Goal: Transaction & Acquisition: Purchase product/service

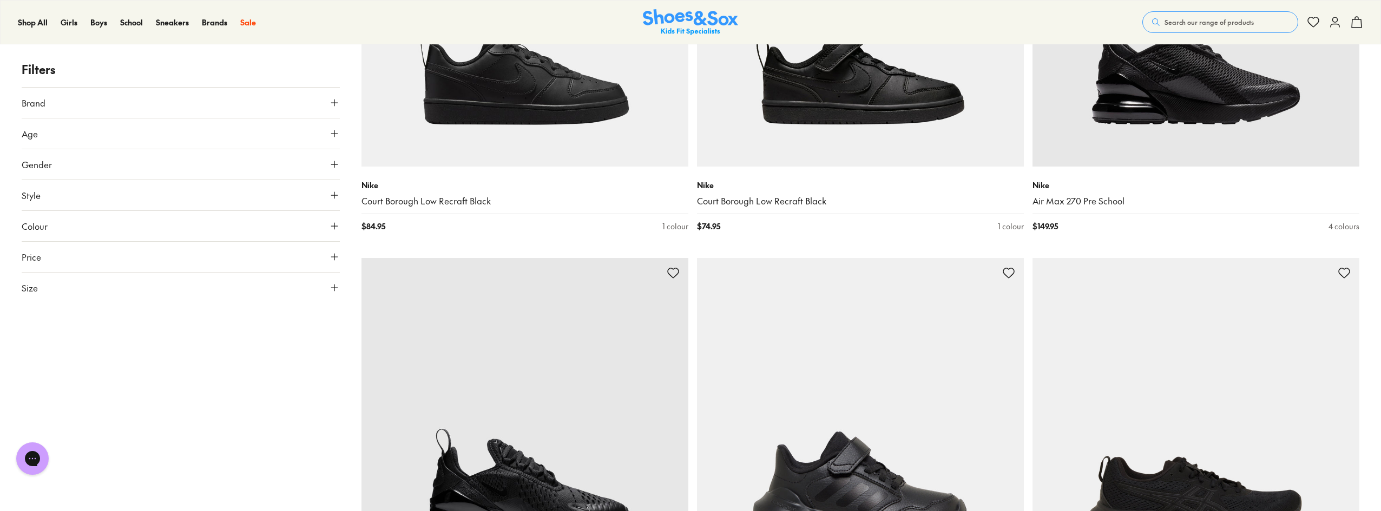
scroll to position [595, 0]
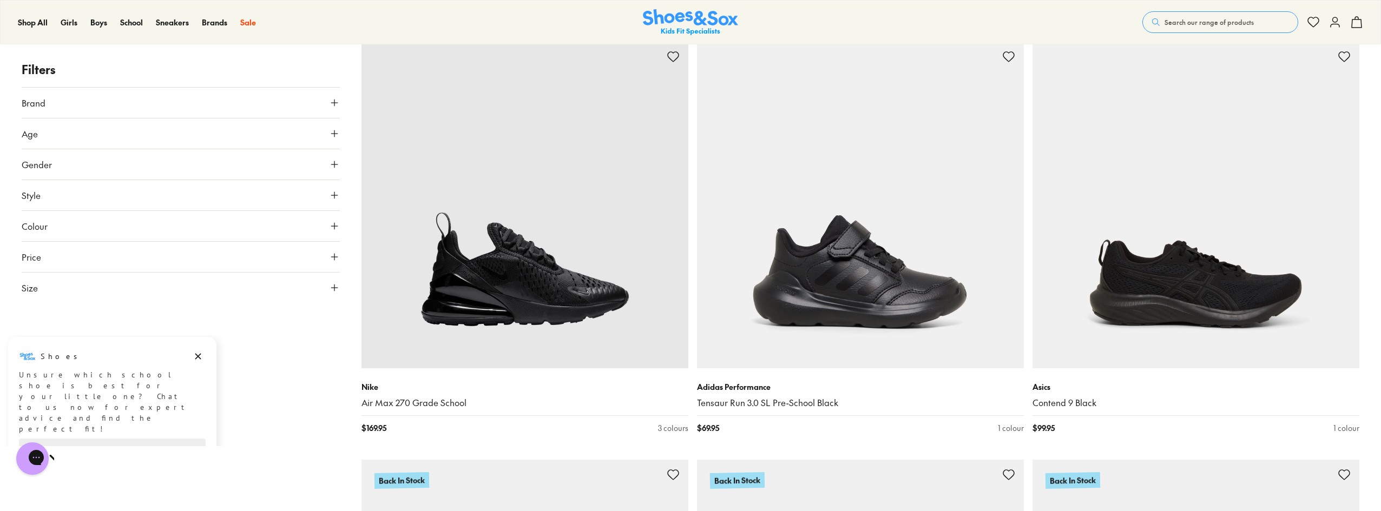
click at [335, 103] on icon at bounding box center [334, 102] width 11 height 11
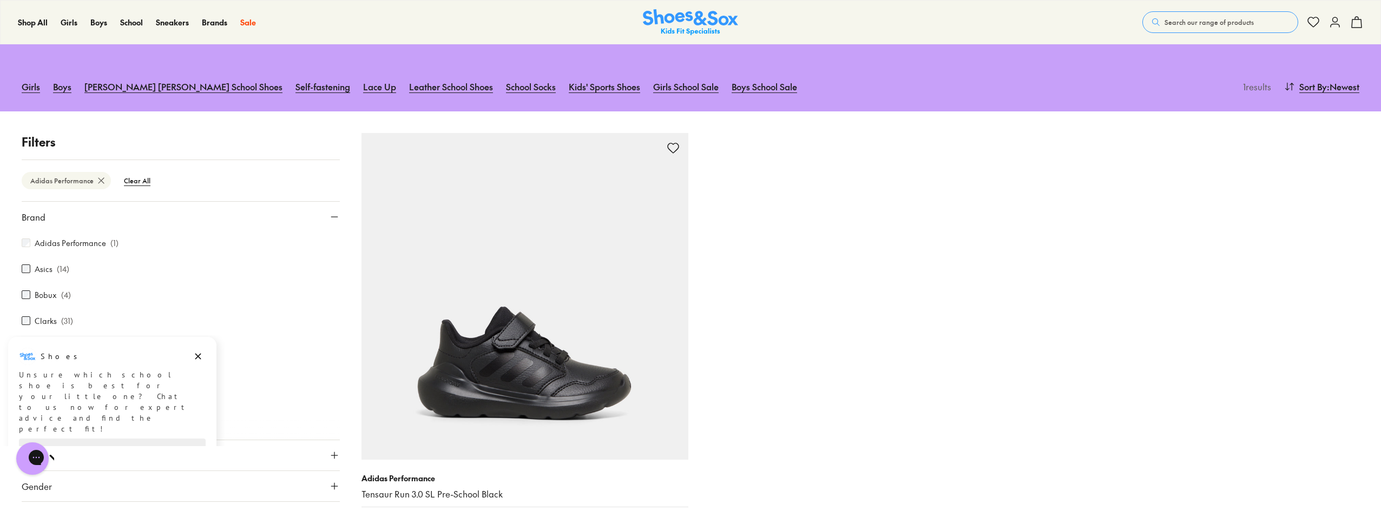
scroll to position [162, 0]
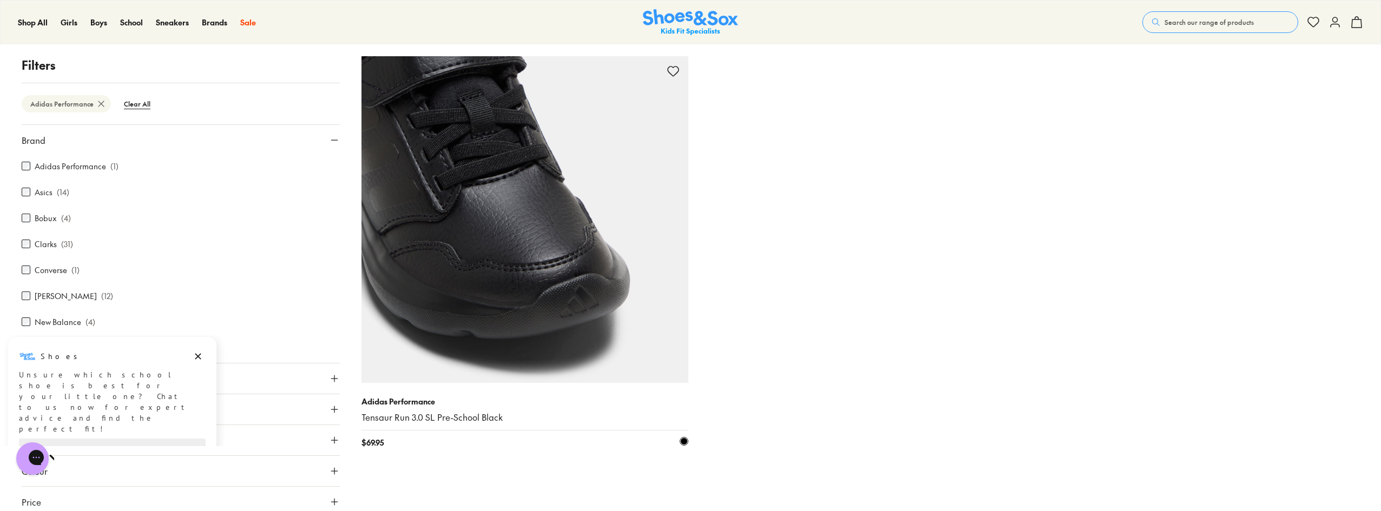
click at [557, 267] on img at bounding box center [524, 219] width 327 height 327
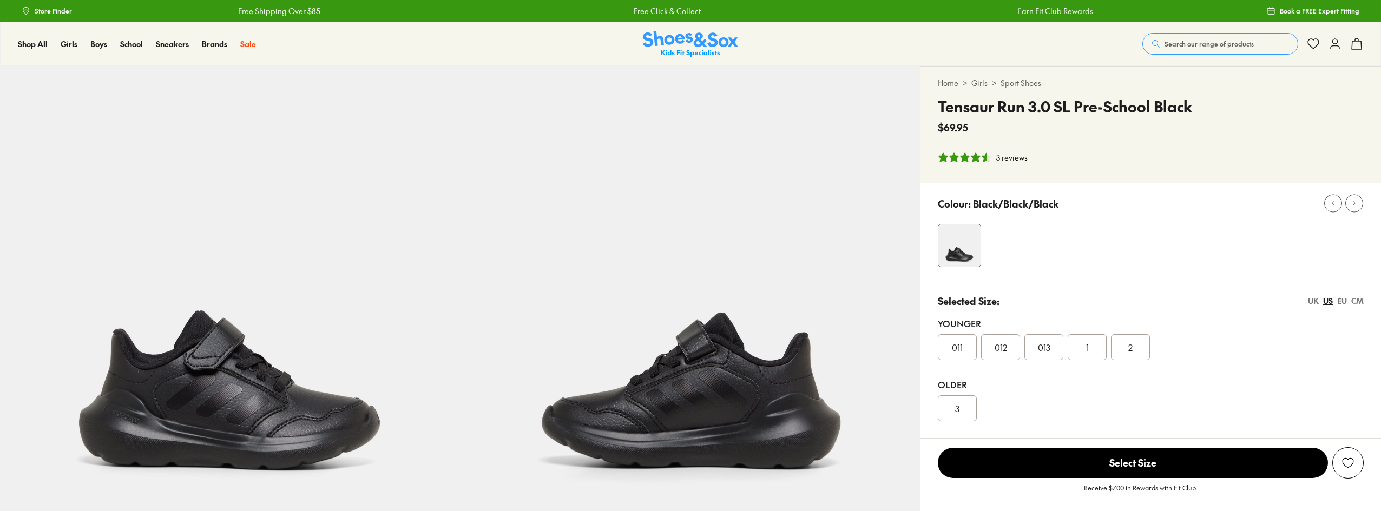
select select "*"
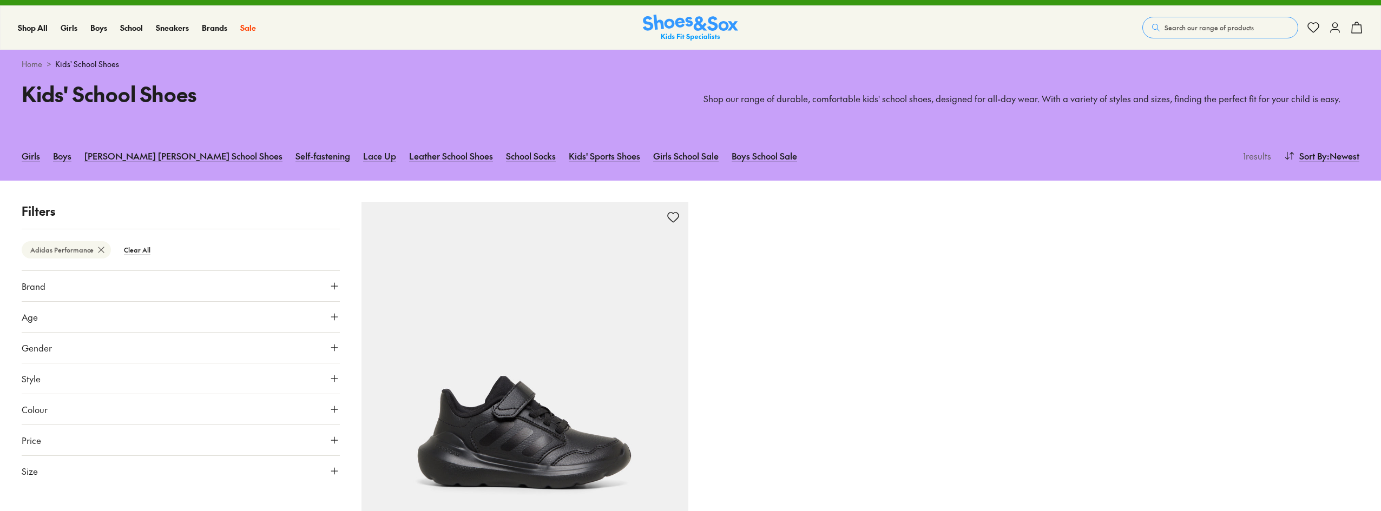
click at [1184, 25] on span "Search our range of products" at bounding box center [1208, 28] width 89 height 10
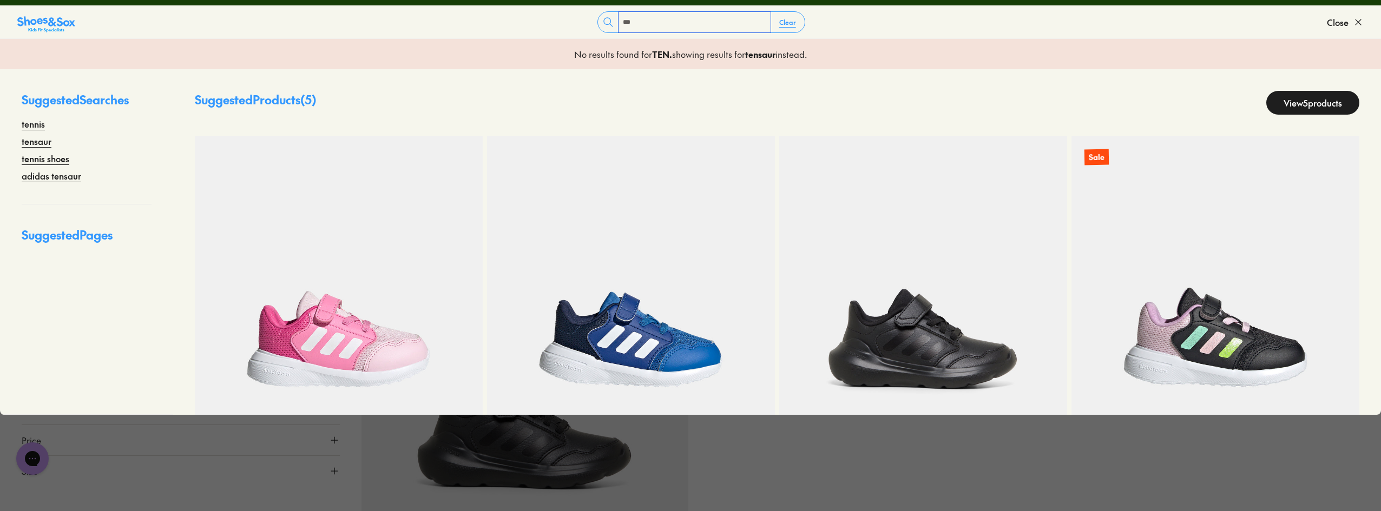
type input "*******"
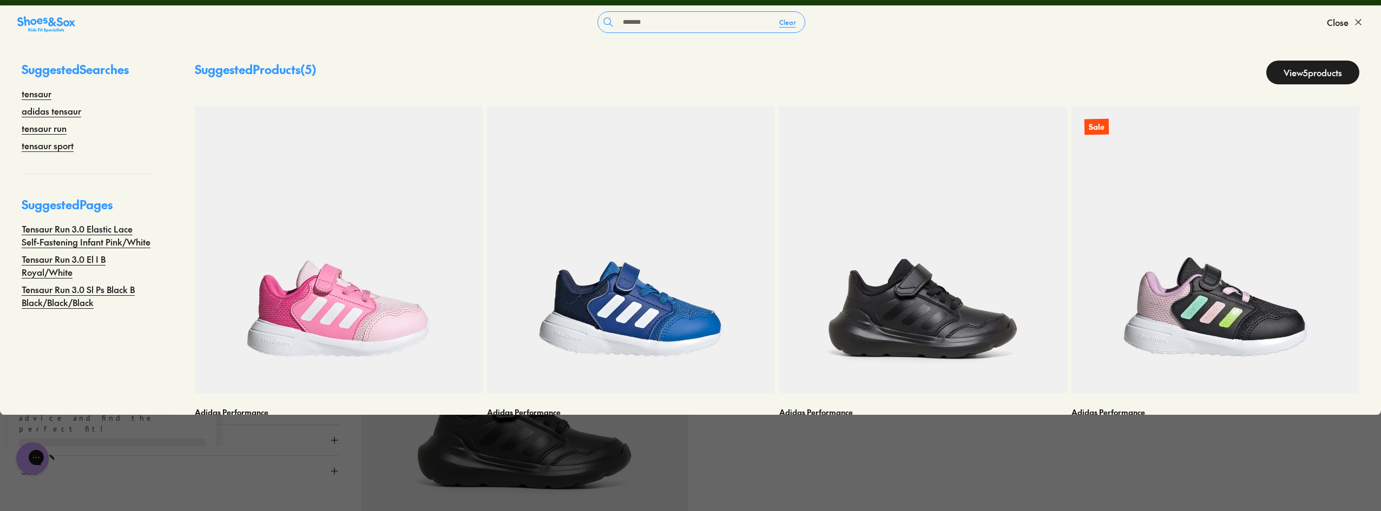
click at [791, 456] on div "Adidas Performance Tensaur Run 3.0 SL Pre-School Black $ 69.95 1 colour" at bounding box center [860, 404] width 998 height 405
click at [1297, 71] on link "View 5 products" at bounding box center [1312, 73] width 93 height 24
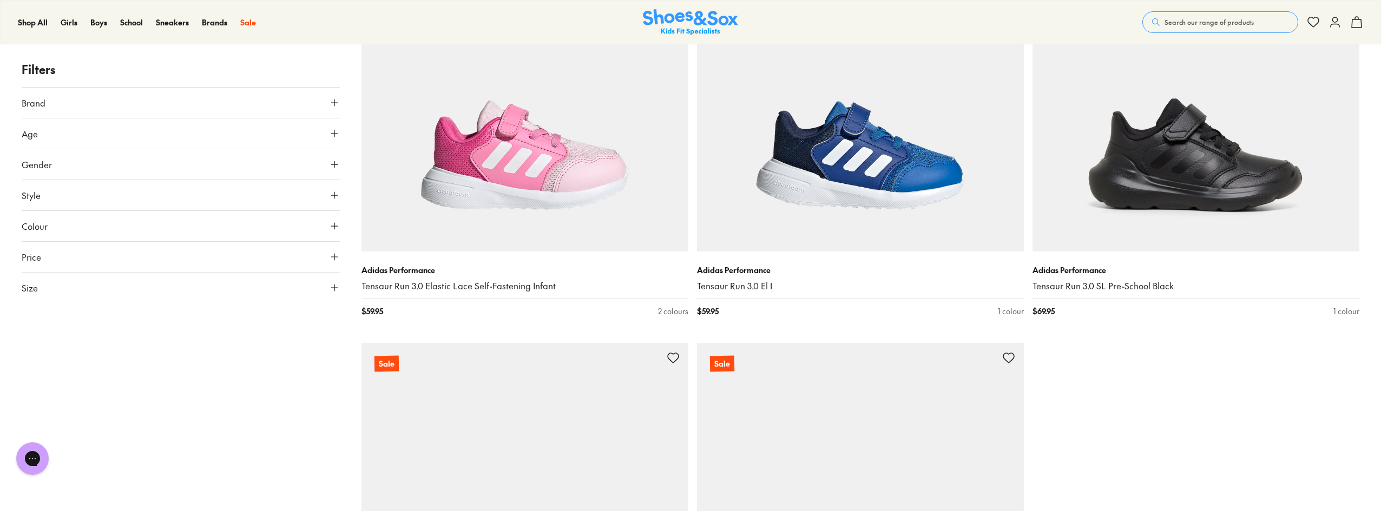
scroll to position [216, 0]
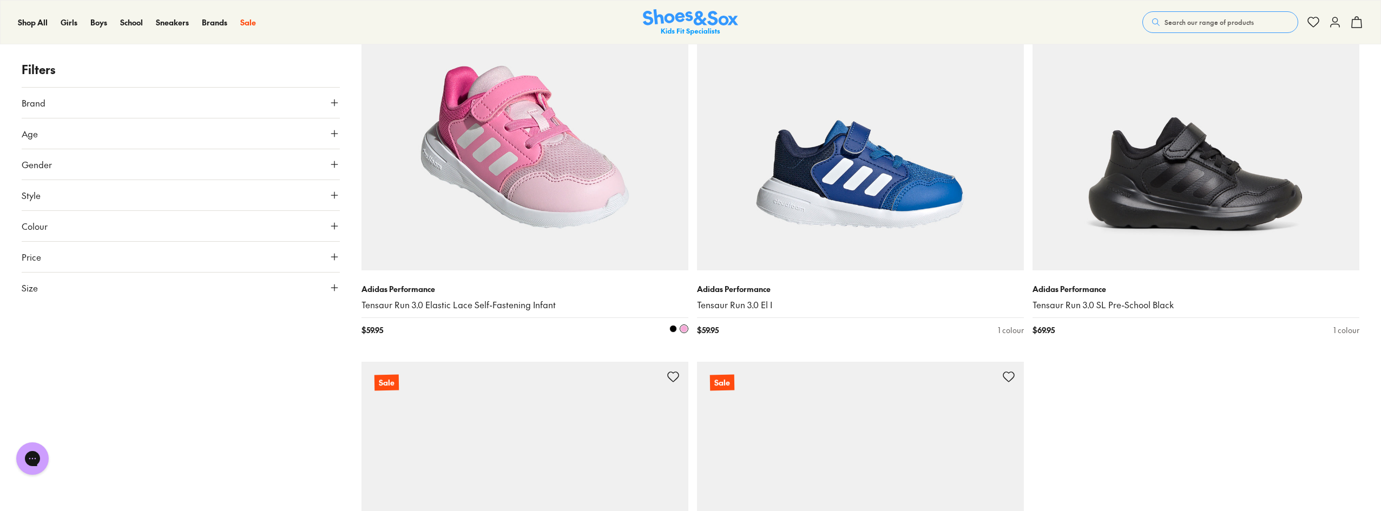
click at [532, 152] on img at bounding box center [524, 107] width 327 height 327
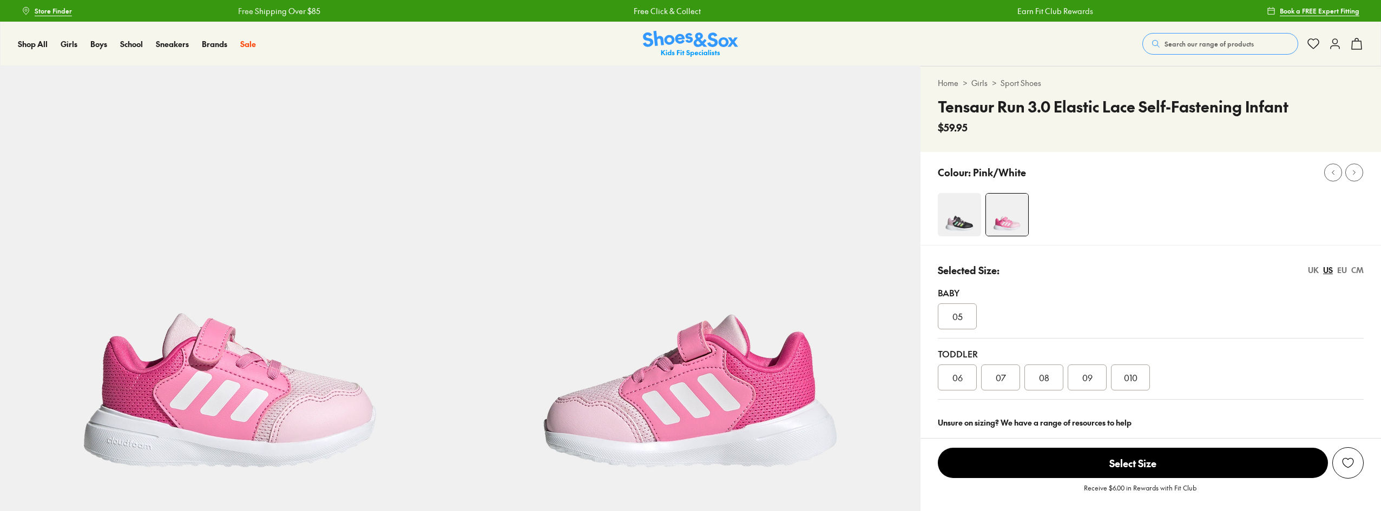
select select "*"
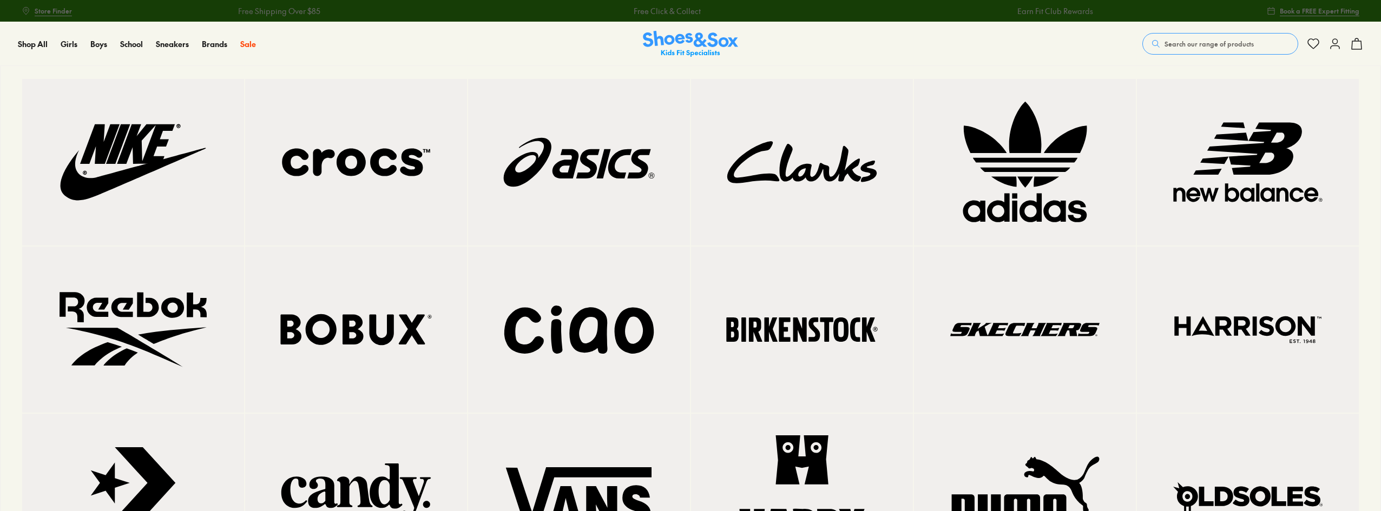
click at [1047, 159] on img at bounding box center [1024, 162] width 179 height 123
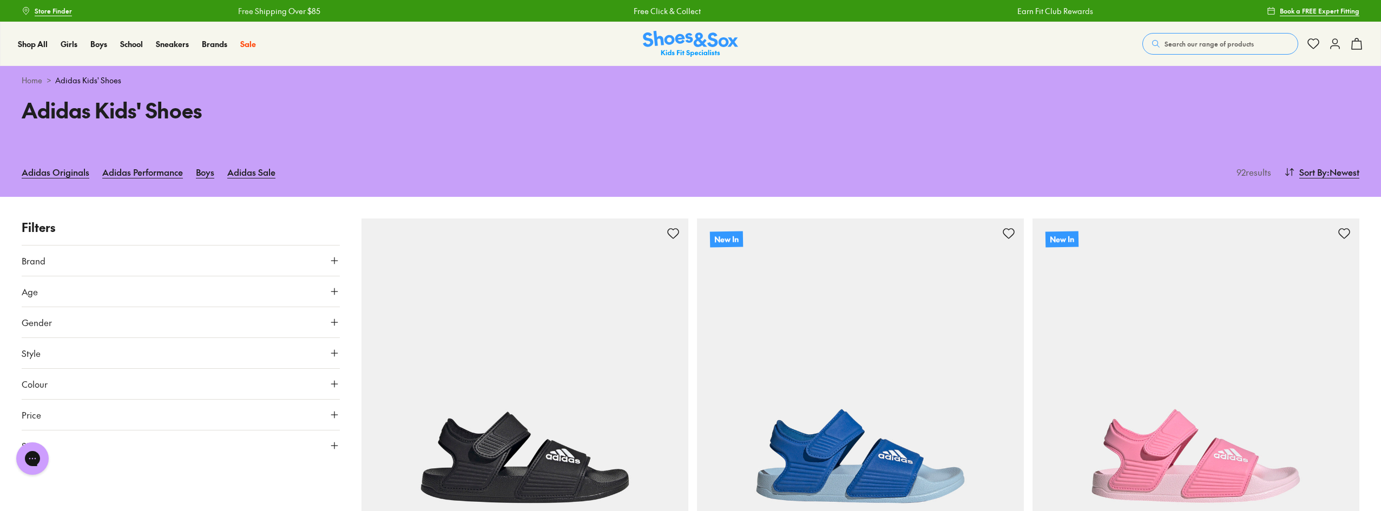
click at [329, 260] on icon at bounding box center [334, 260] width 11 height 11
click at [83, 315] on label "Adidas Performance" at bounding box center [70, 312] width 71 height 11
click at [1337, 175] on span ": Newest" at bounding box center [1343, 172] width 32 height 13
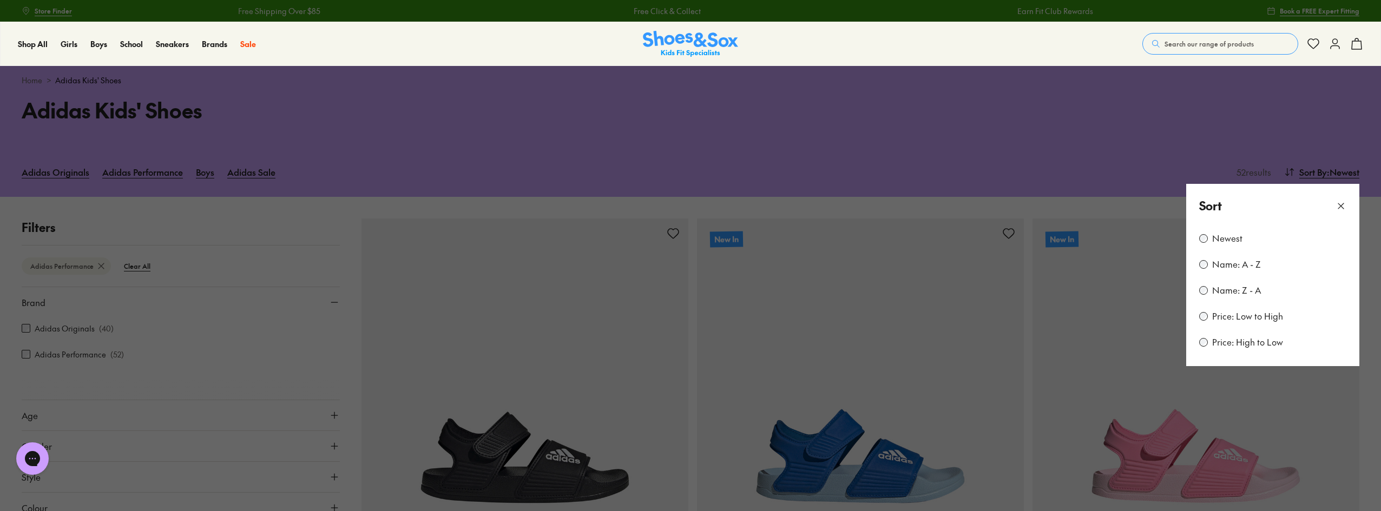
click at [1074, 125] on button at bounding box center [690, 255] width 1381 height 511
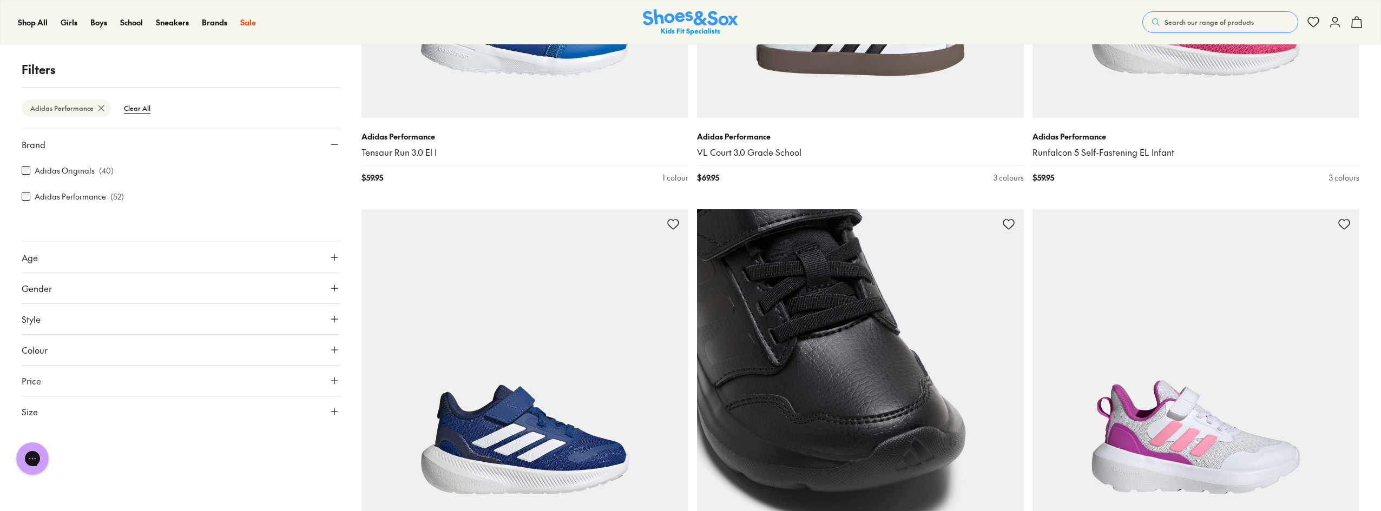
scroll to position [3679, 0]
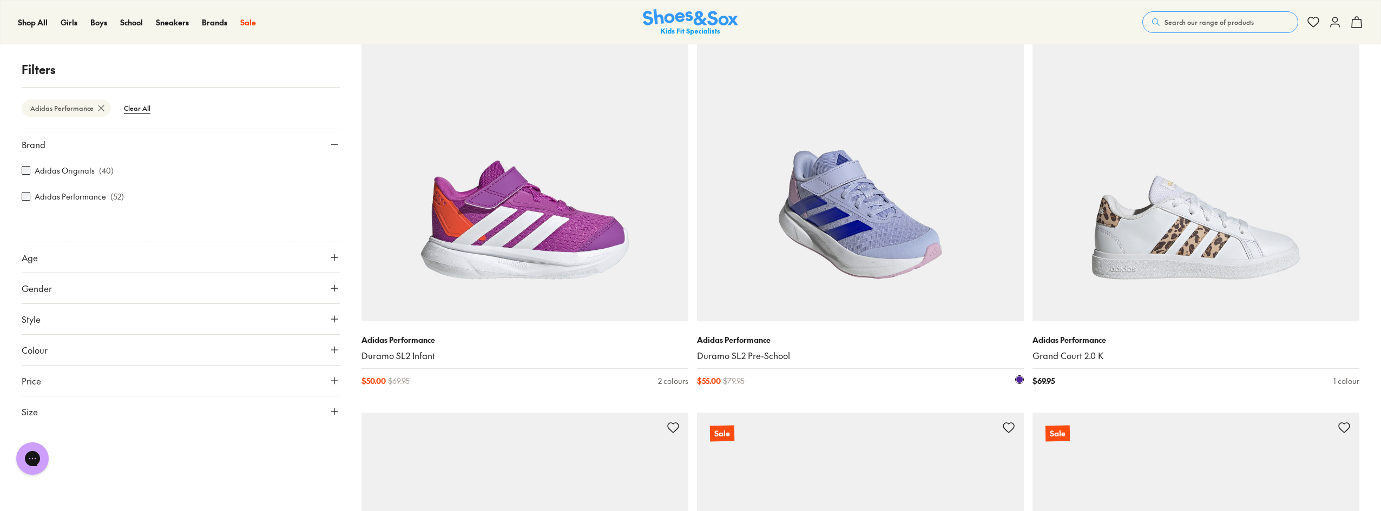
scroll to position [4923, 0]
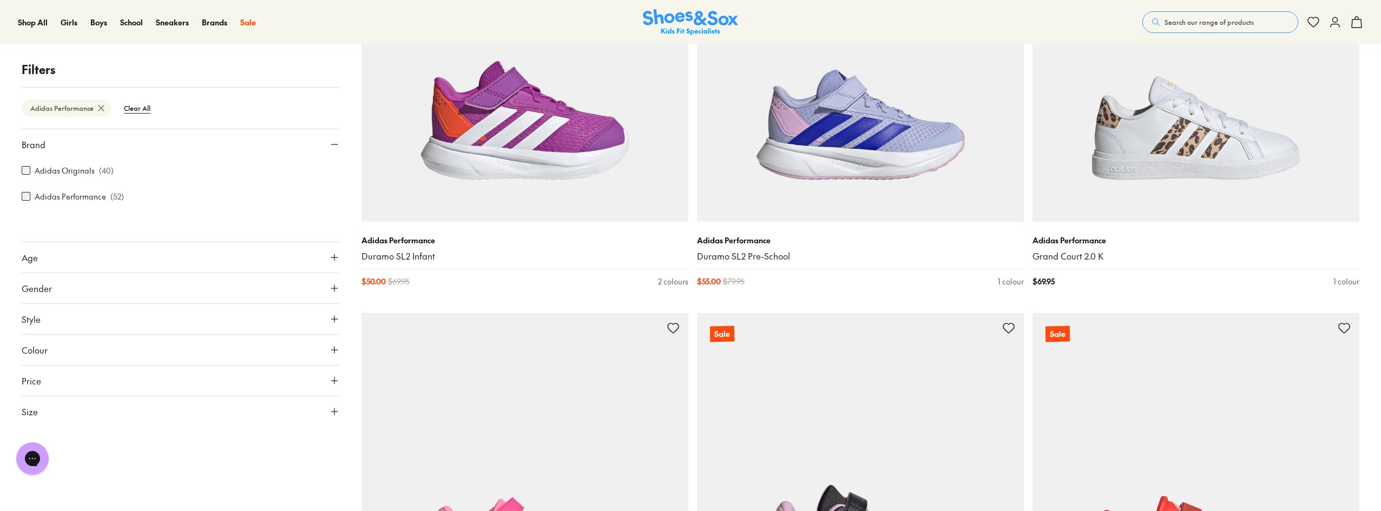
click at [1185, 23] on span "Search our range of products" at bounding box center [1208, 22] width 89 height 10
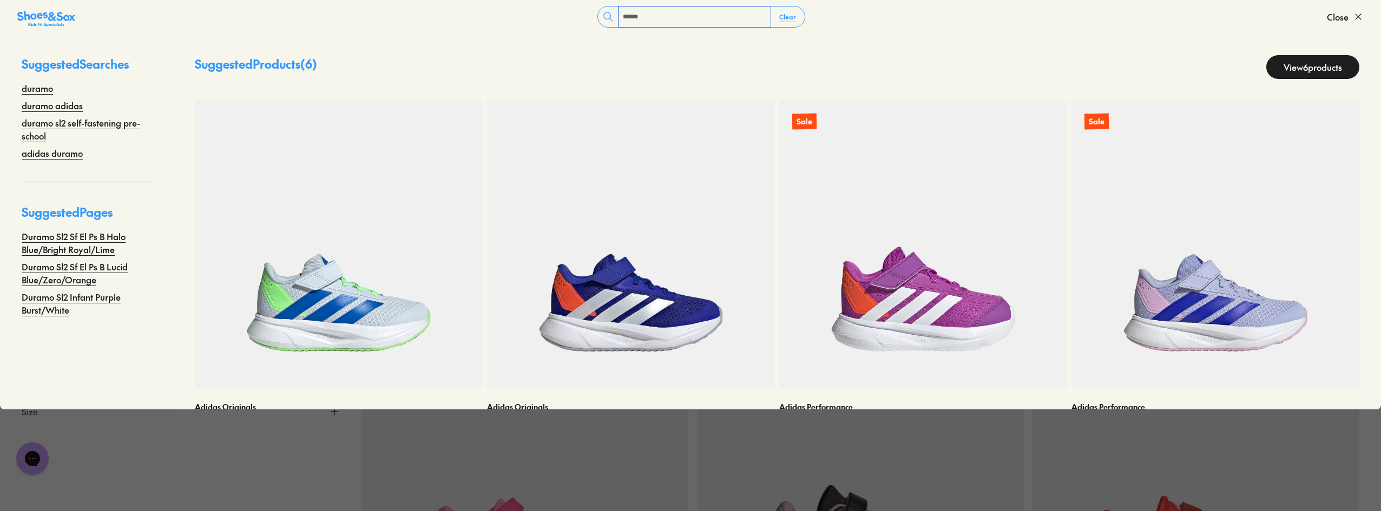
type input "******"
click at [1319, 63] on link "View 6 products" at bounding box center [1312, 67] width 93 height 24
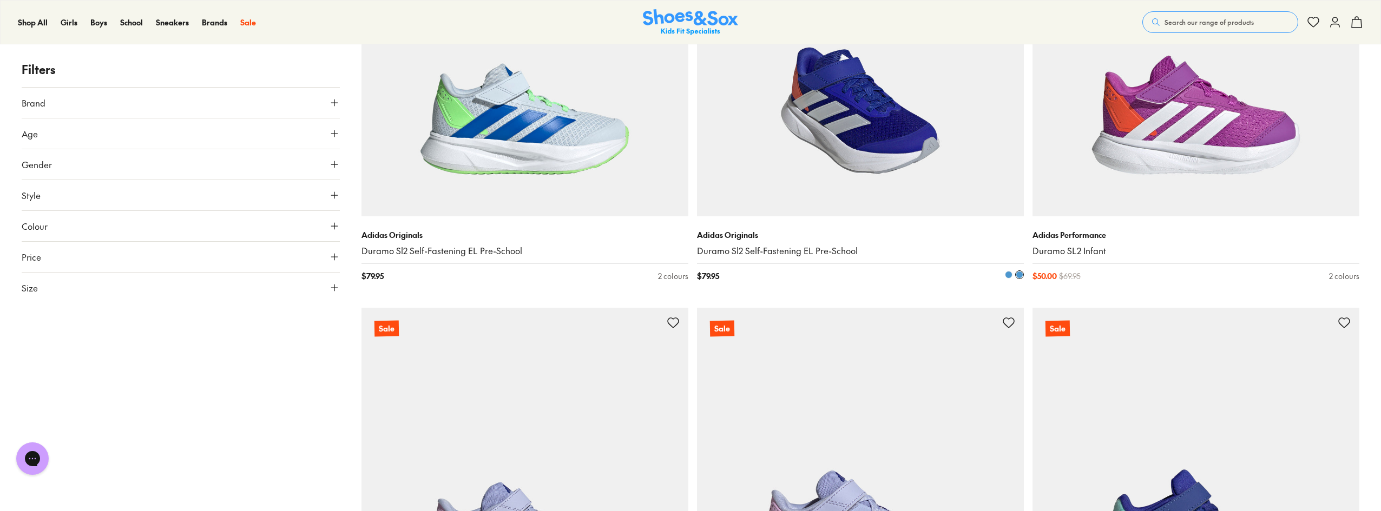
click at [881, 138] on img at bounding box center [860, 53] width 327 height 327
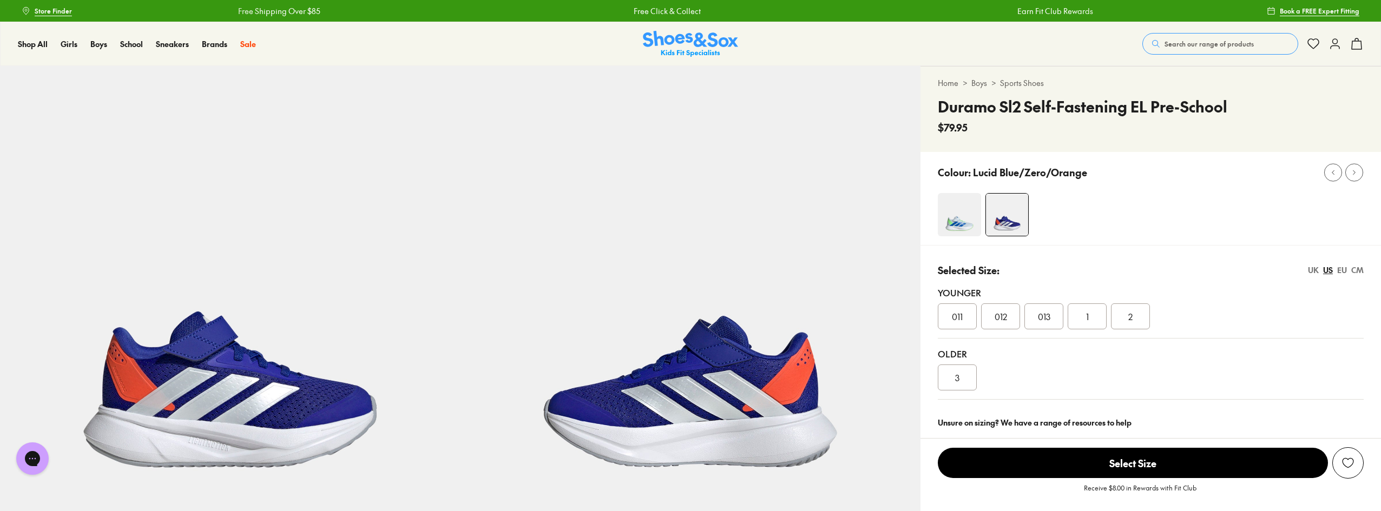
select select "*"
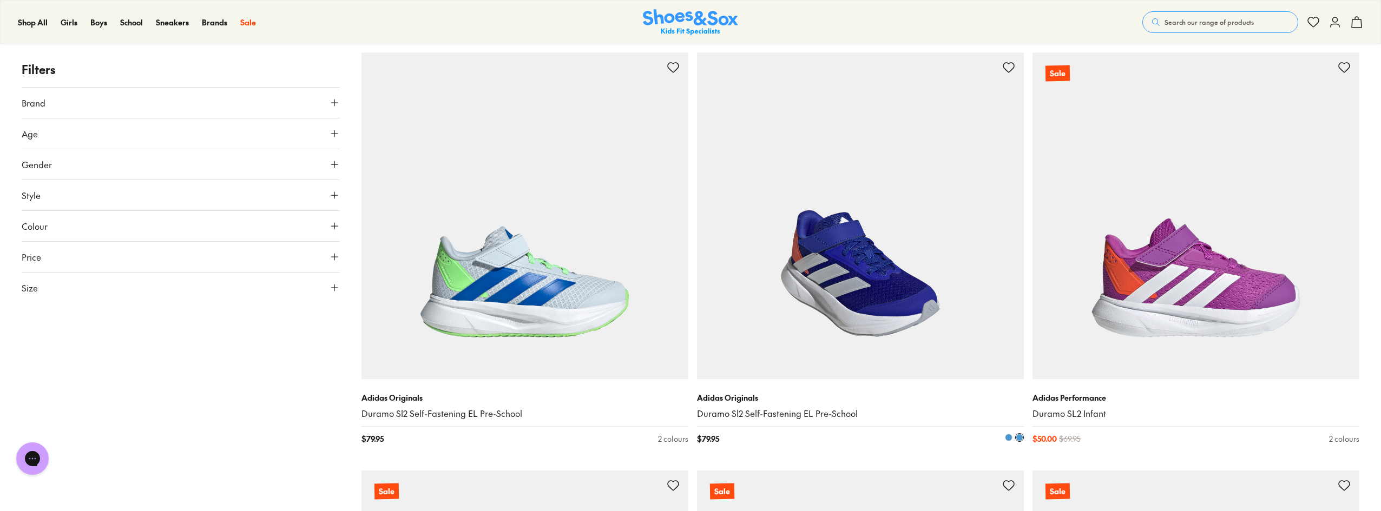
scroll to position [216, 0]
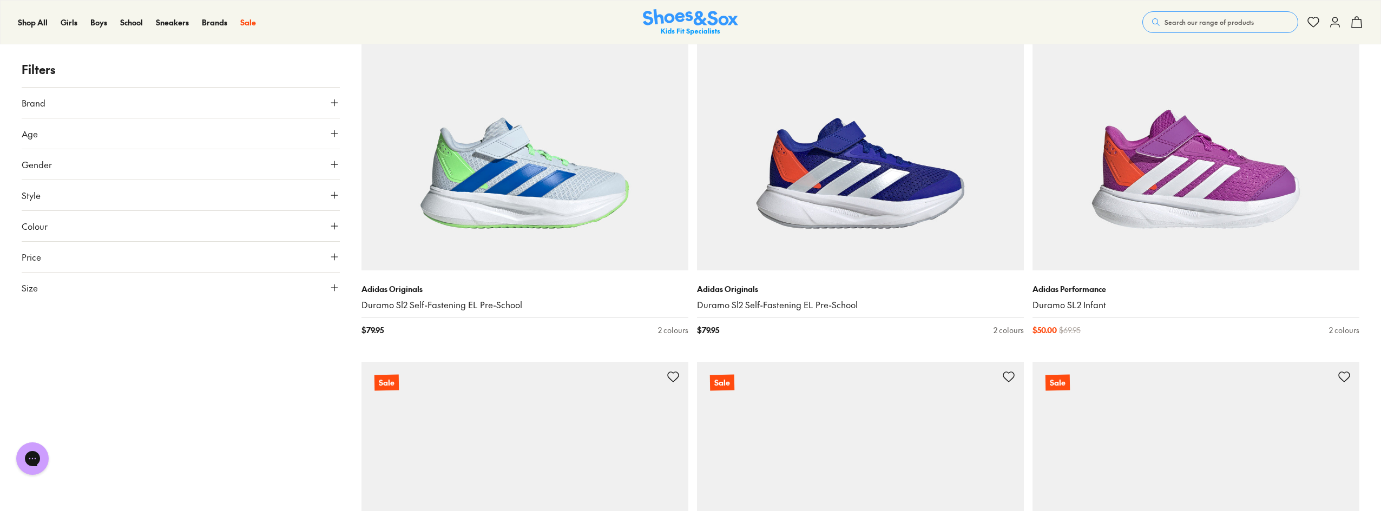
click at [334, 132] on icon at bounding box center [334, 133] width 11 height 11
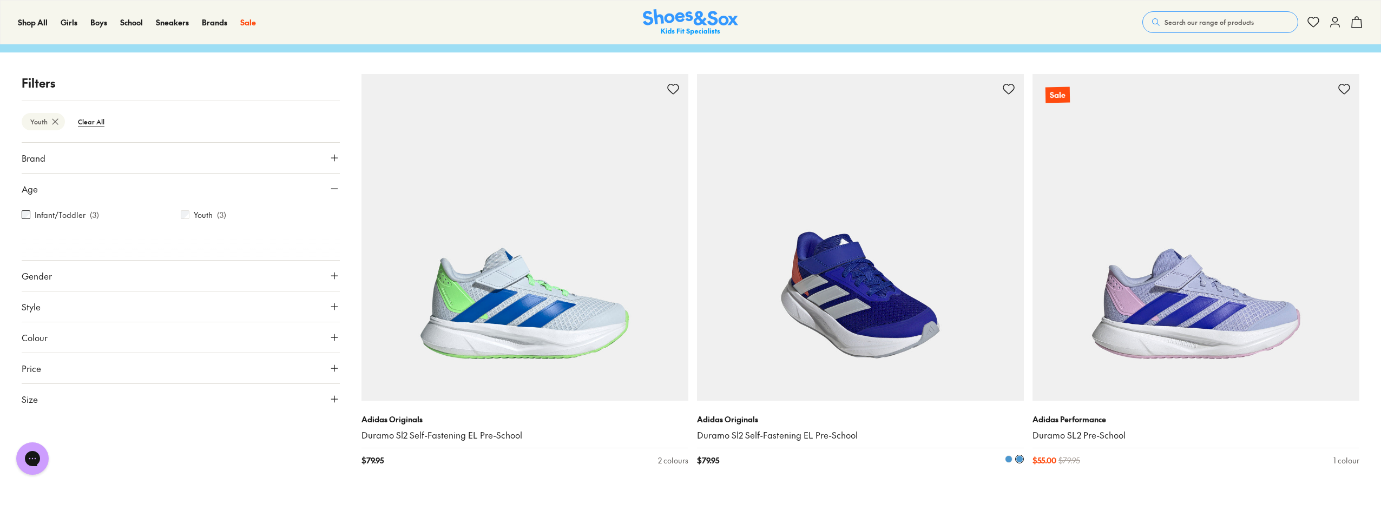
scroll to position [84, 0]
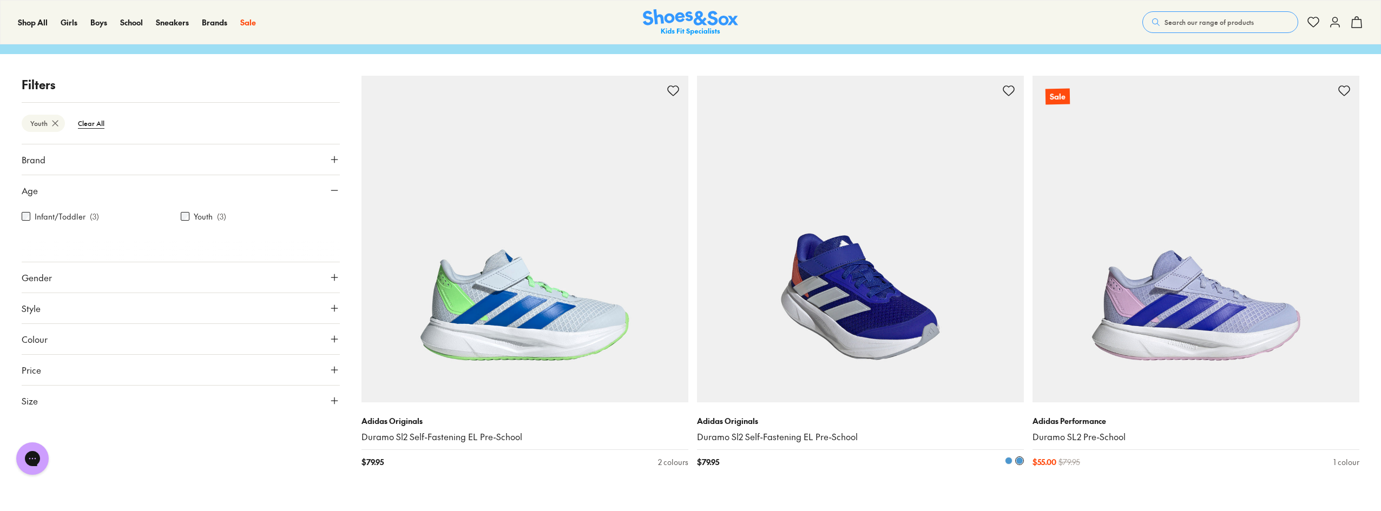
click at [843, 278] on img at bounding box center [860, 239] width 327 height 327
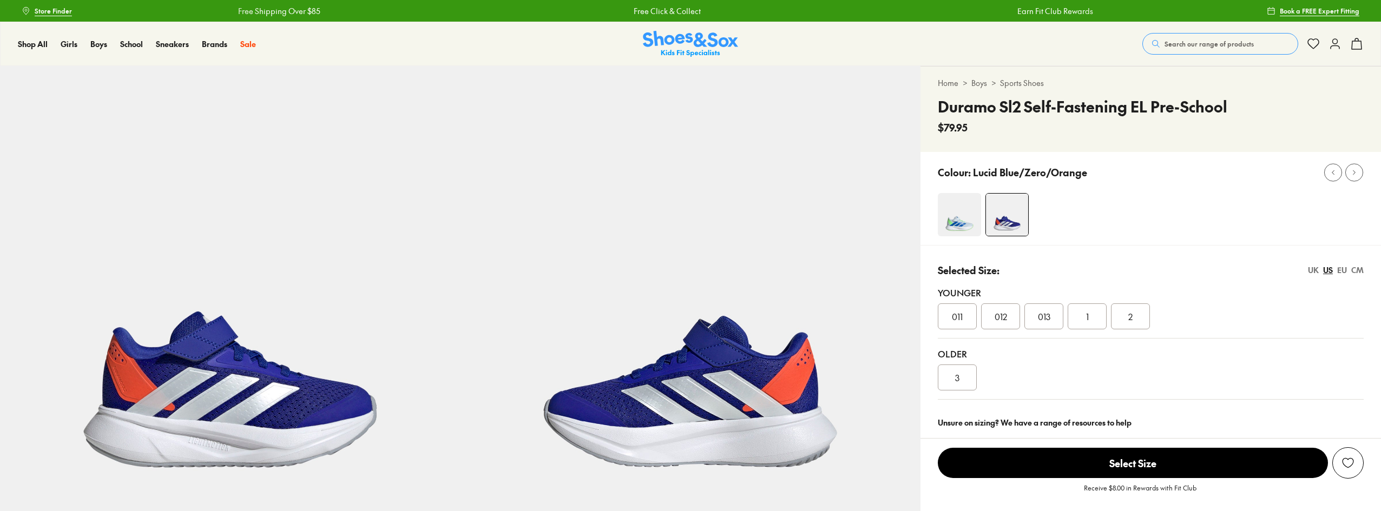
select select "*"
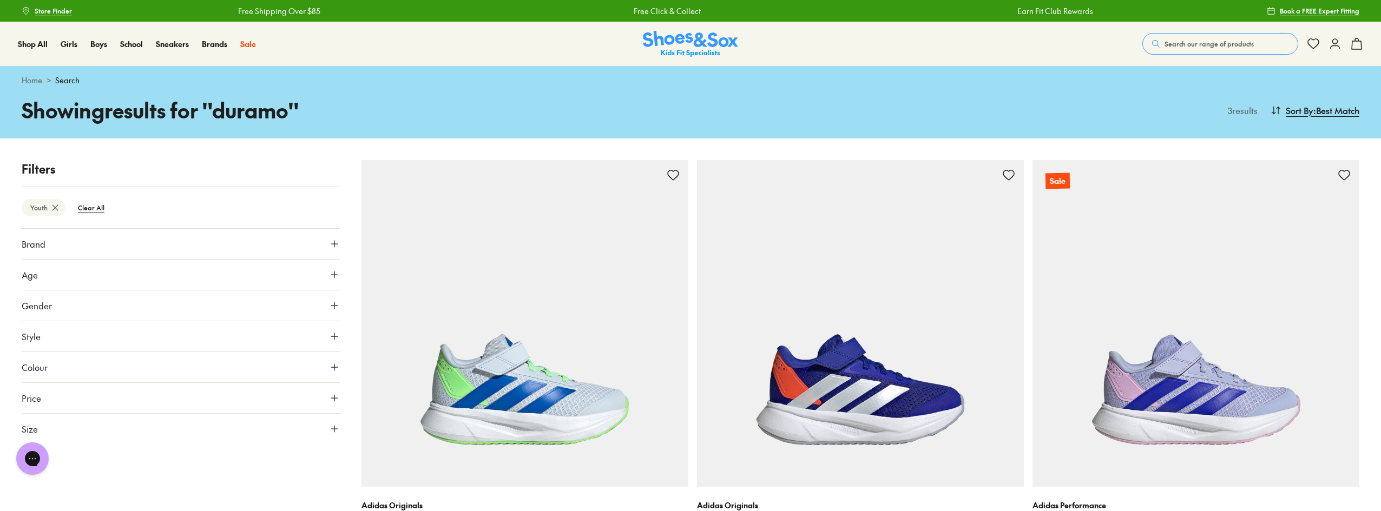
click at [1182, 47] on span "Search our range of products" at bounding box center [1208, 44] width 89 height 10
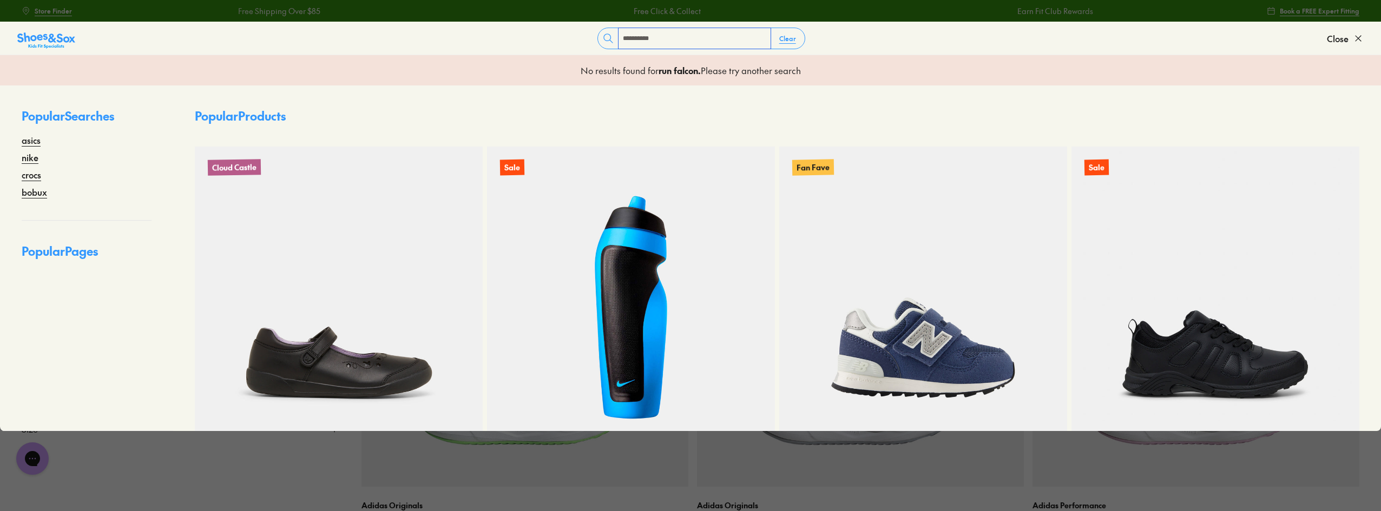
click at [634, 37] on input "**********" at bounding box center [694, 38] width 152 height 21
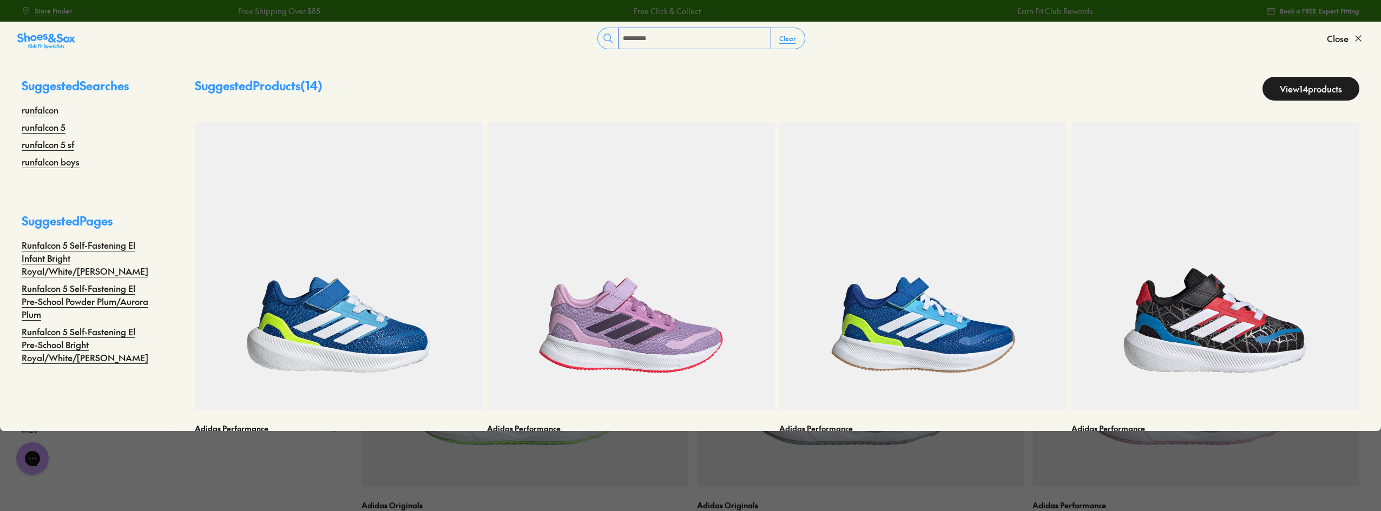
type input "*********"
click at [1301, 87] on link "View 14 products" at bounding box center [1310, 89] width 97 height 24
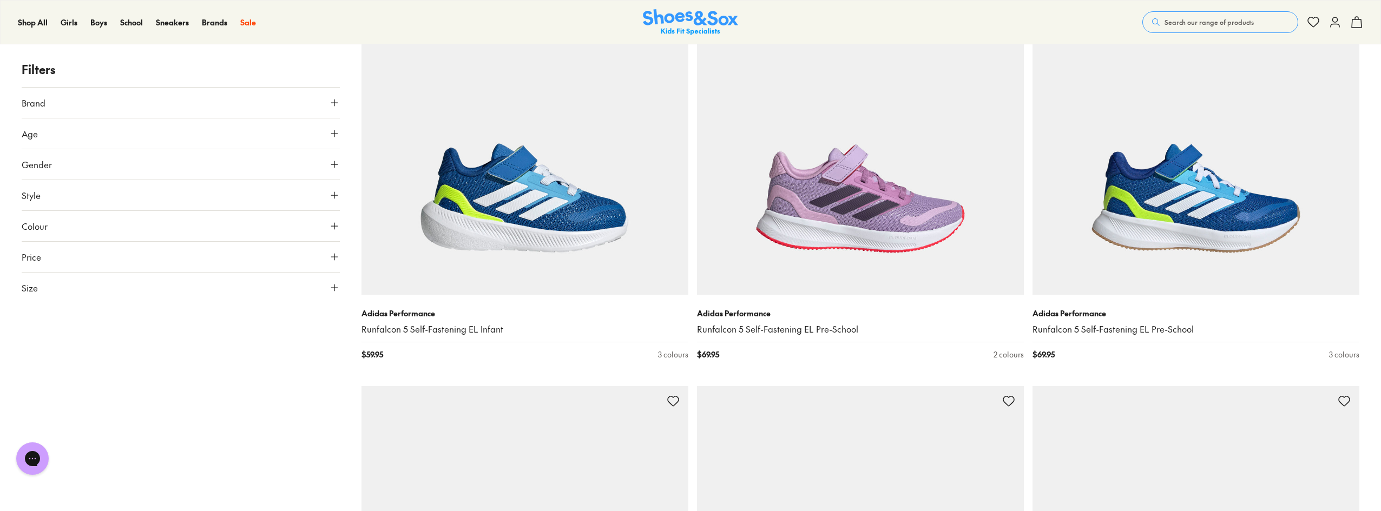
click at [332, 136] on icon at bounding box center [334, 133] width 11 height 11
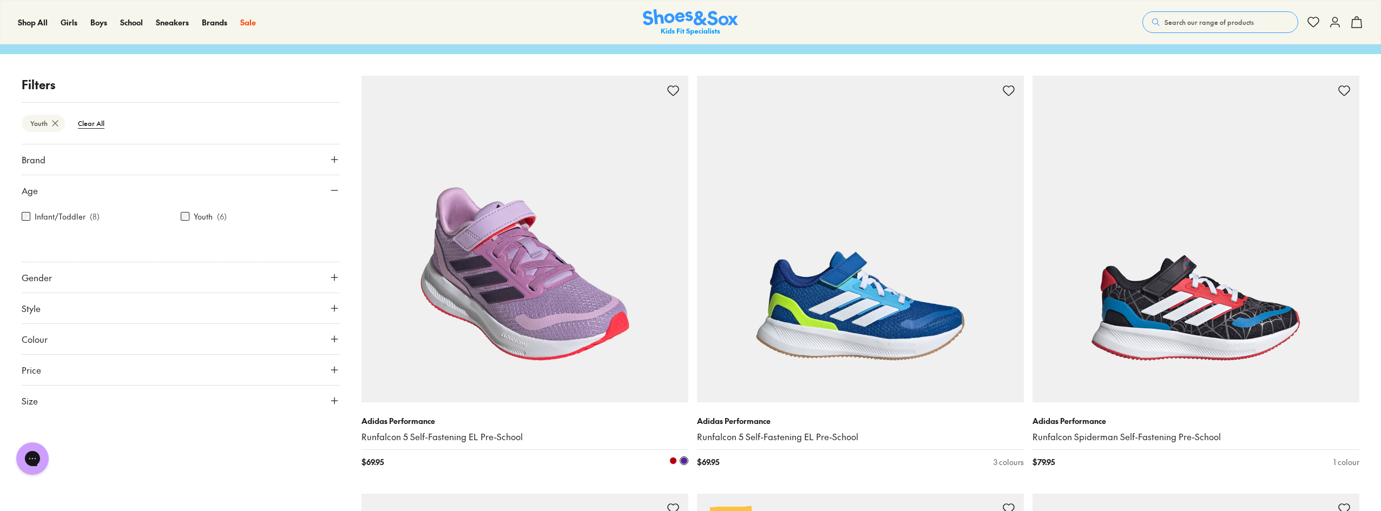
click at [542, 350] on img at bounding box center [524, 239] width 327 height 327
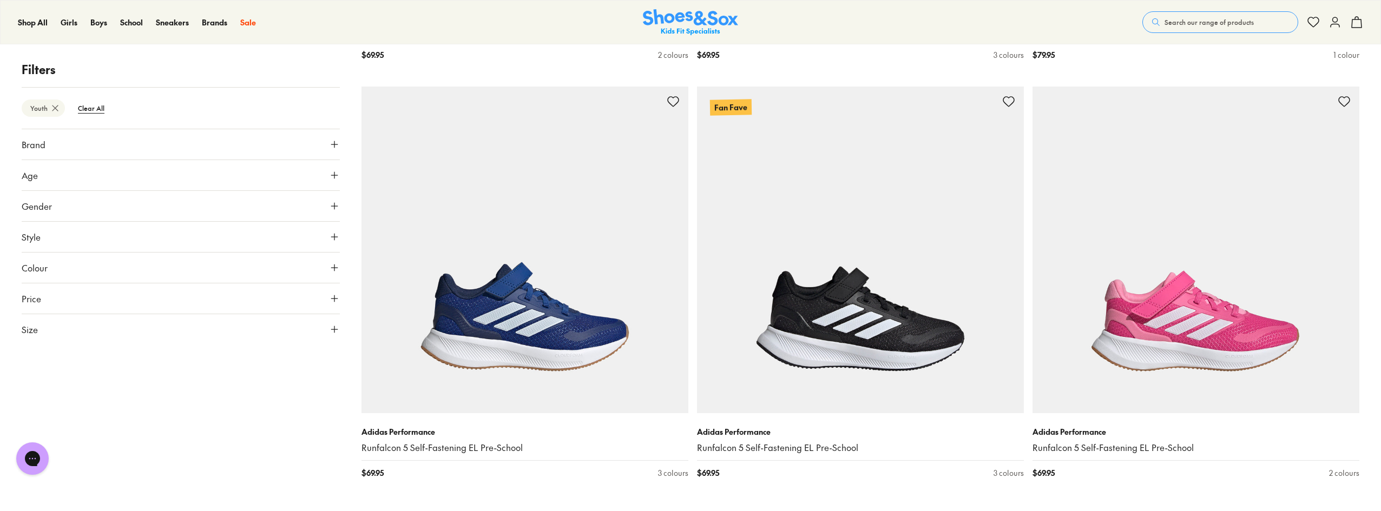
scroll to position [487, 0]
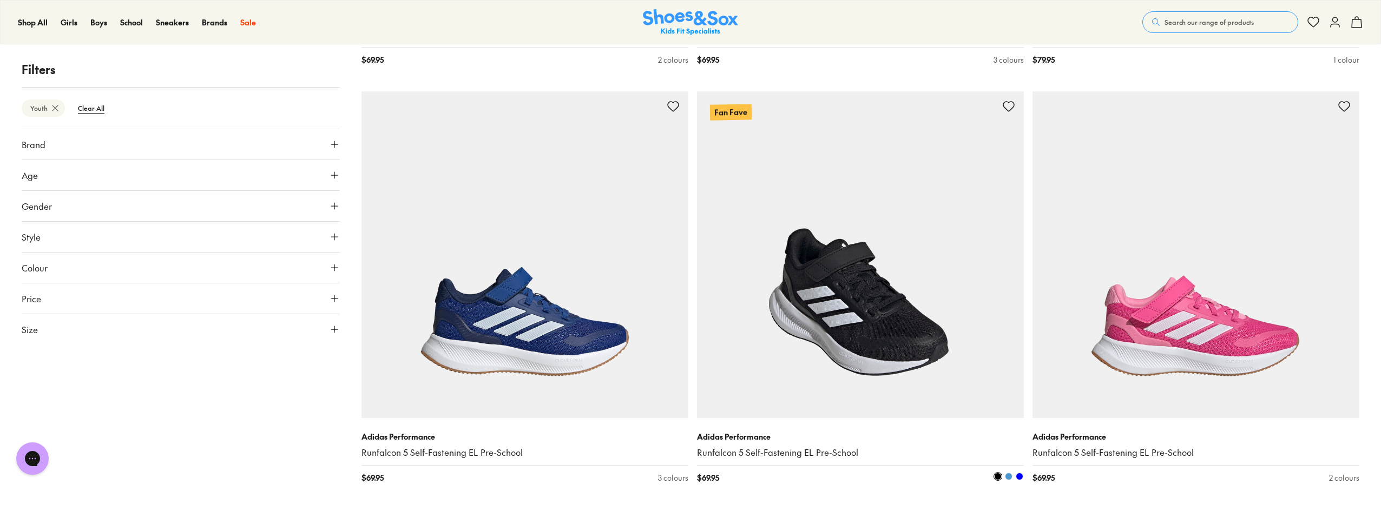
click at [869, 341] on img at bounding box center [860, 254] width 327 height 327
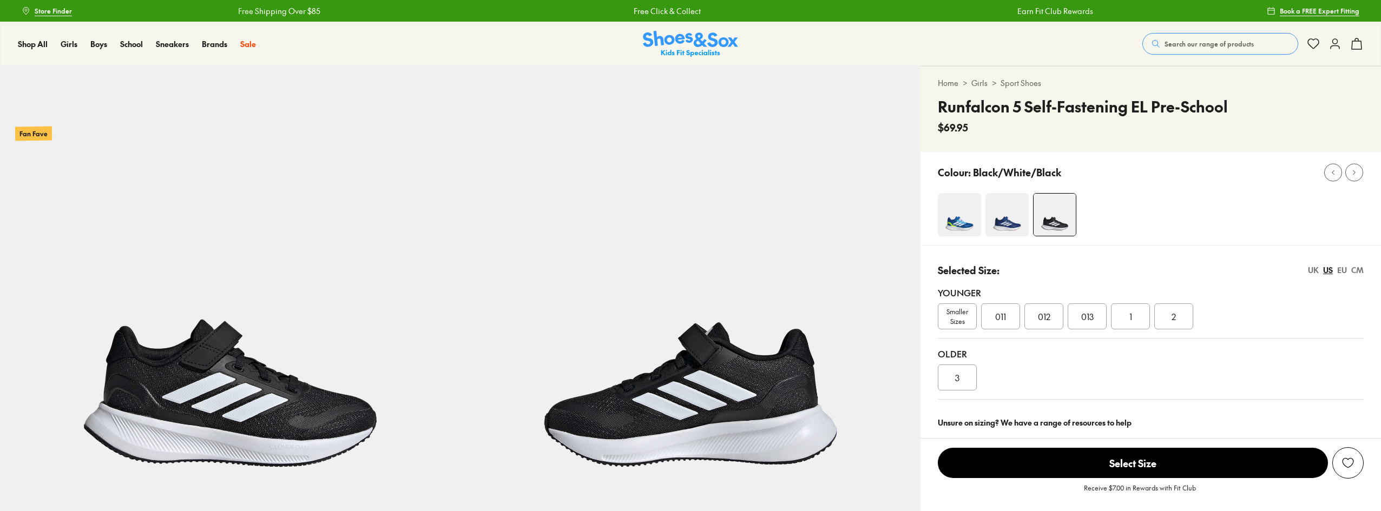
select select "*"
